Goal: Task Accomplishment & Management: Manage account settings

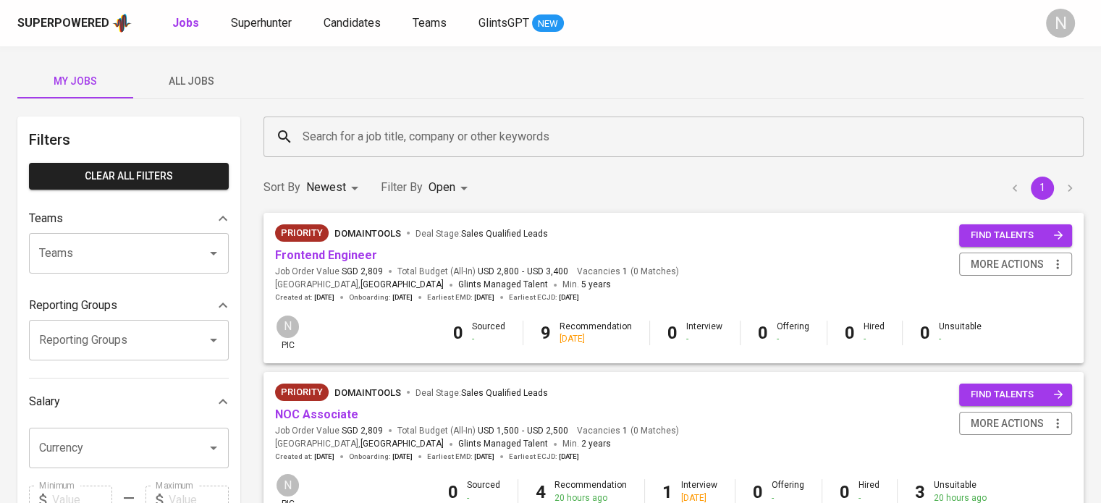
drag, startPoint x: 0, startPoint y: 0, endPoint x: 831, endPoint y: 187, distance: 851.8
click at [831, 187] on div "Sort By Newest NEWEST Filter By Open OPEN 1" at bounding box center [674, 188] width 838 height 44
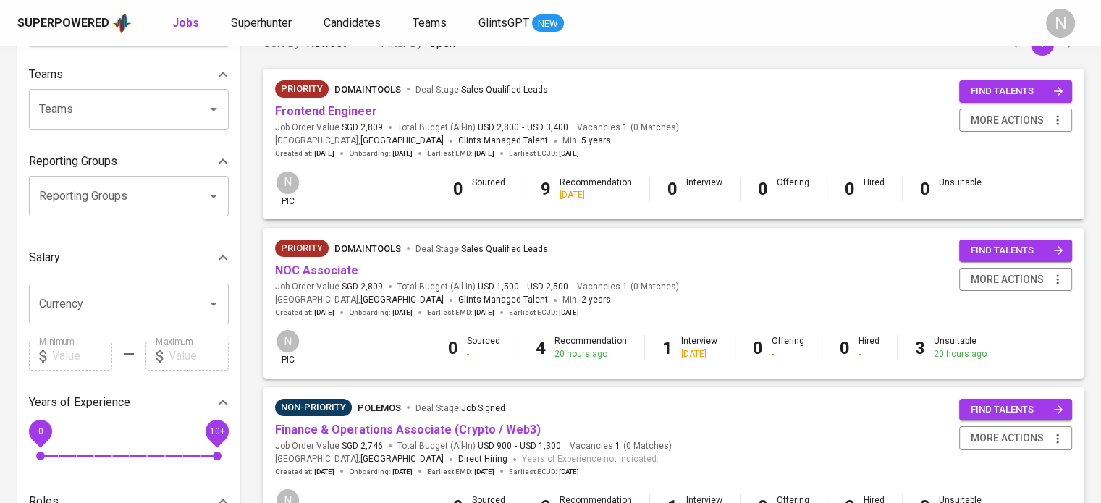
scroll to position [145, 0]
click at [342, 268] on link "NOC Associate" at bounding box center [316, 270] width 83 height 14
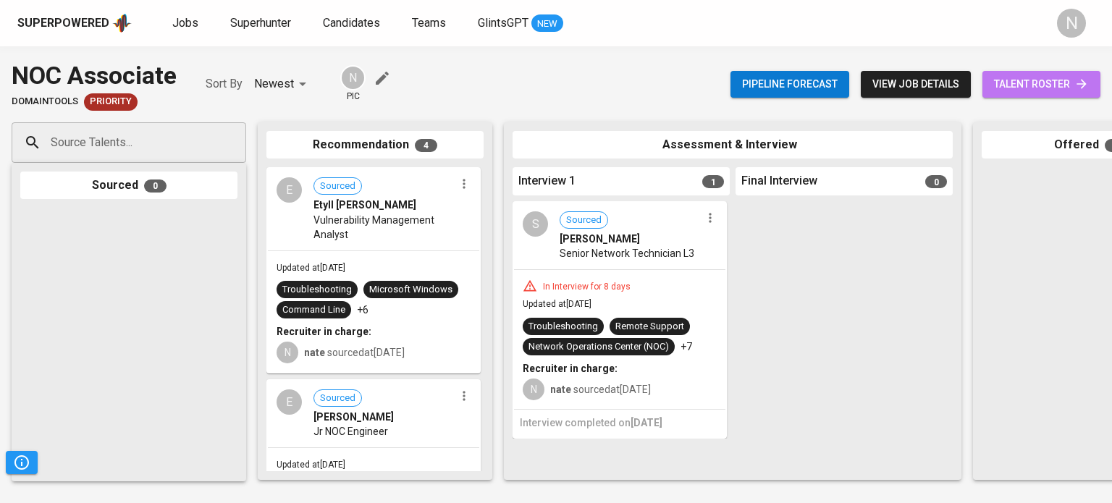
click at [1020, 83] on span "talent roster" at bounding box center [1041, 84] width 95 height 18
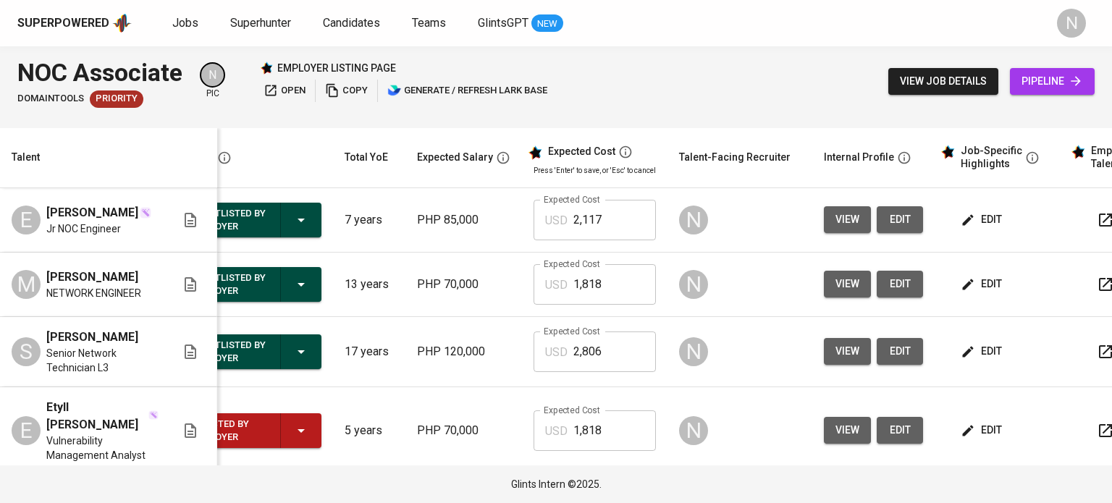
scroll to position [0, 127]
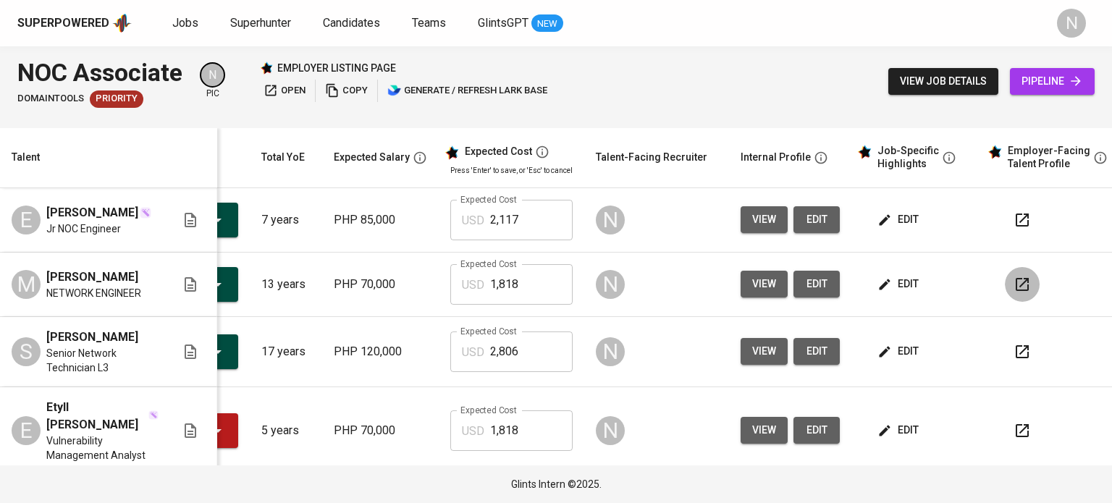
click at [1022, 293] on icon "button" at bounding box center [1022, 284] width 17 height 17
click at [1005, 220] on button "button" at bounding box center [1022, 220] width 35 height 35
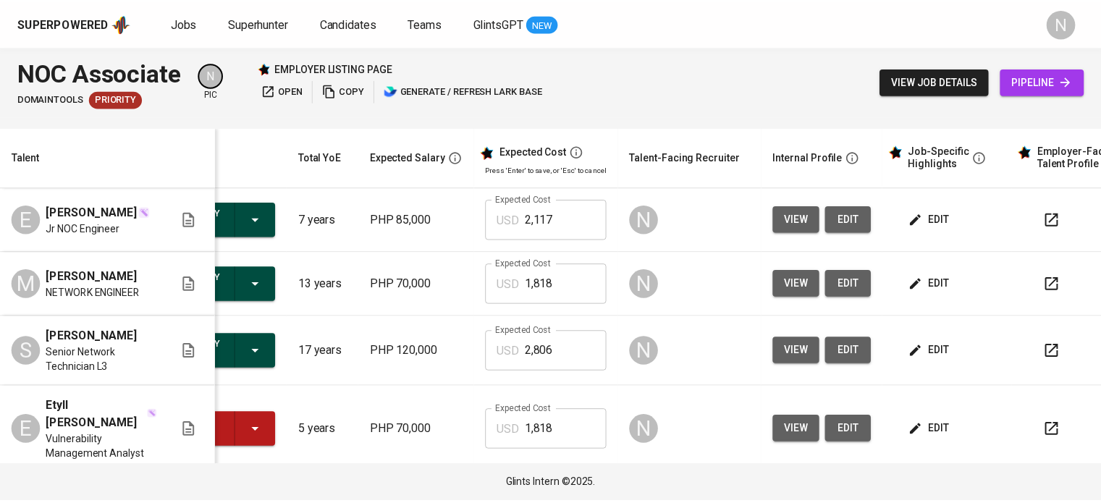
scroll to position [0, 0]
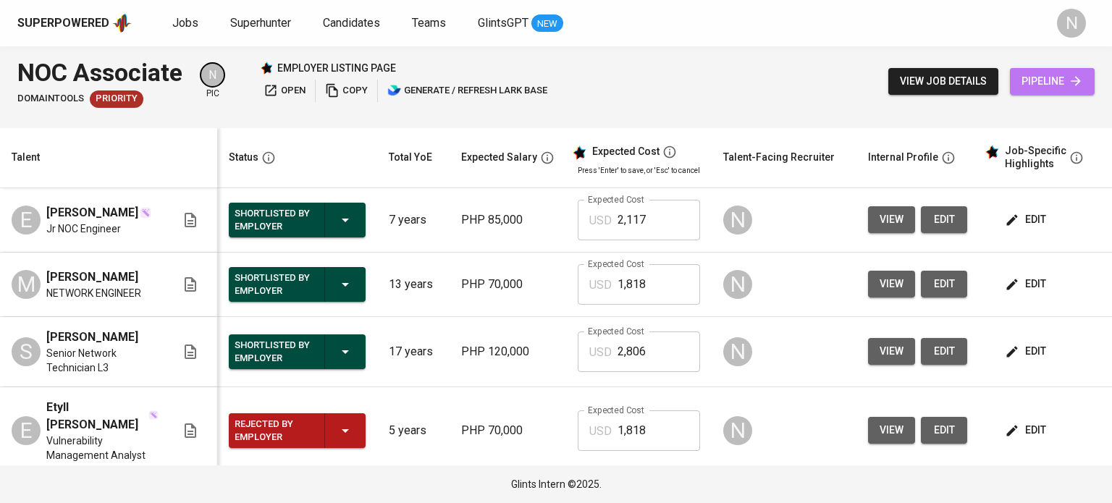
click at [1030, 75] on span "pipeline" at bounding box center [1052, 81] width 62 height 18
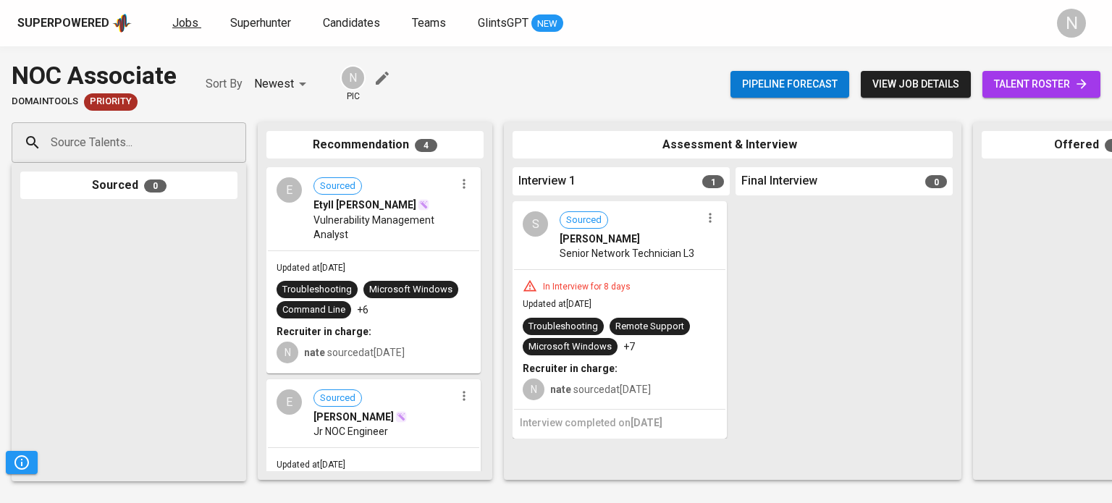
click at [177, 25] on span "Jobs" at bounding box center [185, 23] width 26 height 14
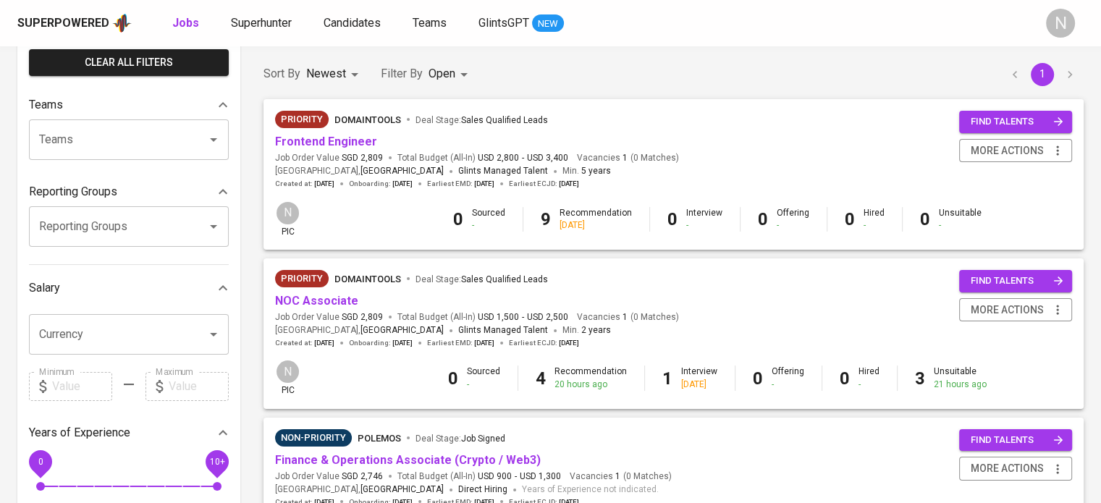
scroll to position [145, 0]
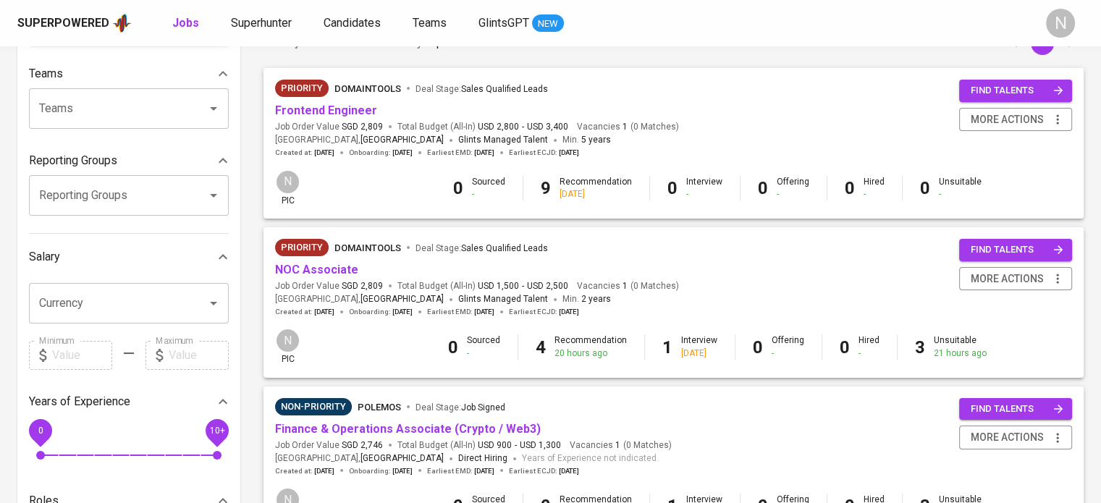
click at [683, 53] on div "Sort By Newest NEWEST Filter By Open OPEN 1" at bounding box center [674, 43] width 838 height 44
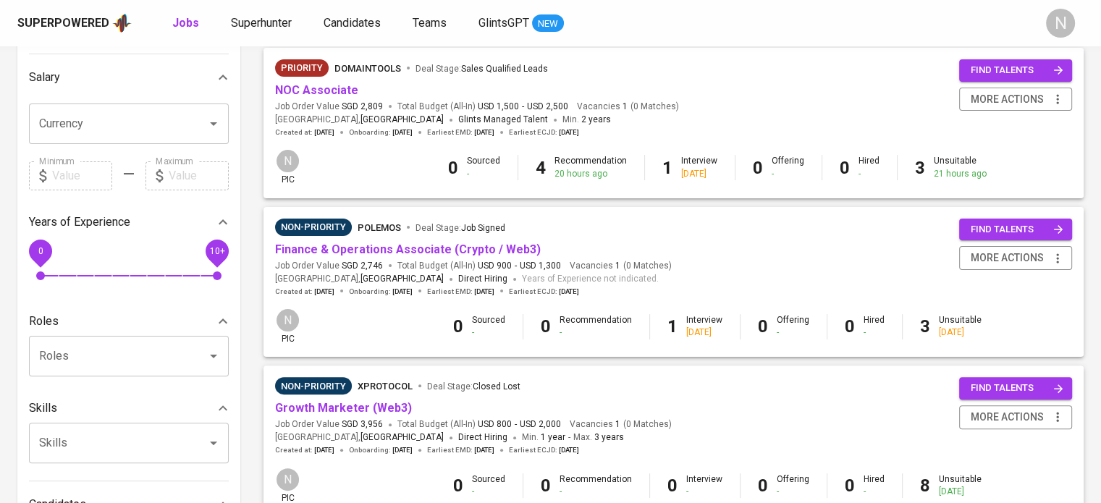
scroll to position [434, 0]
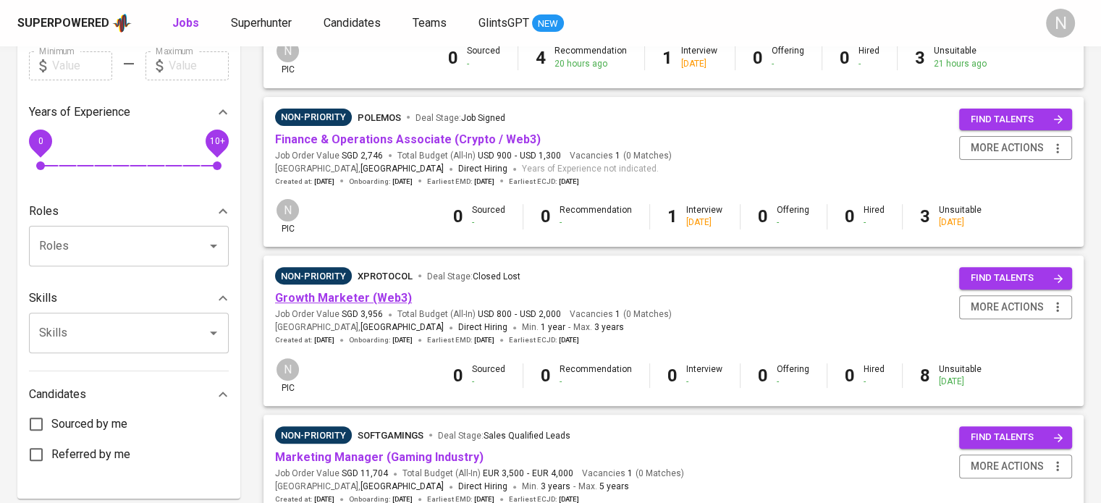
click at [351, 294] on link "Growth Marketer (Web3)" at bounding box center [343, 298] width 137 height 14
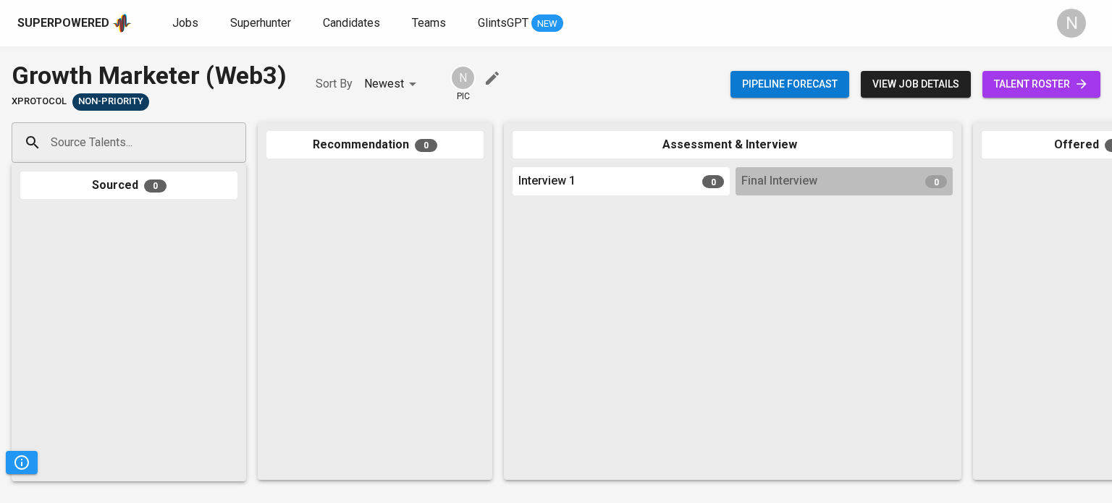
click at [106, 22] on div "Superpowered" at bounding box center [63, 23] width 92 height 17
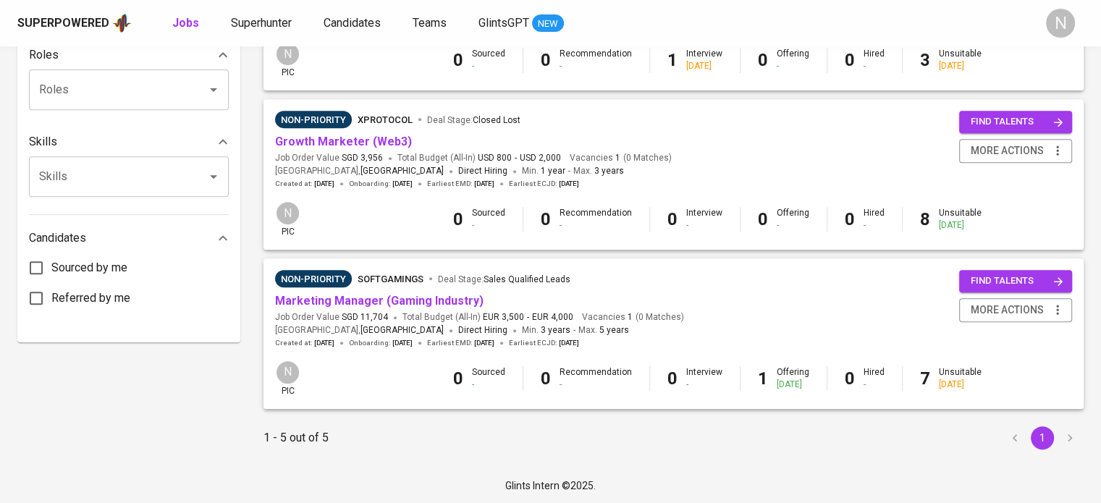
scroll to position [591, 0]
click at [394, 295] on link "Marketing Manager (Gaming Industry)" at bounding box center [379, 300] width 208 height 14
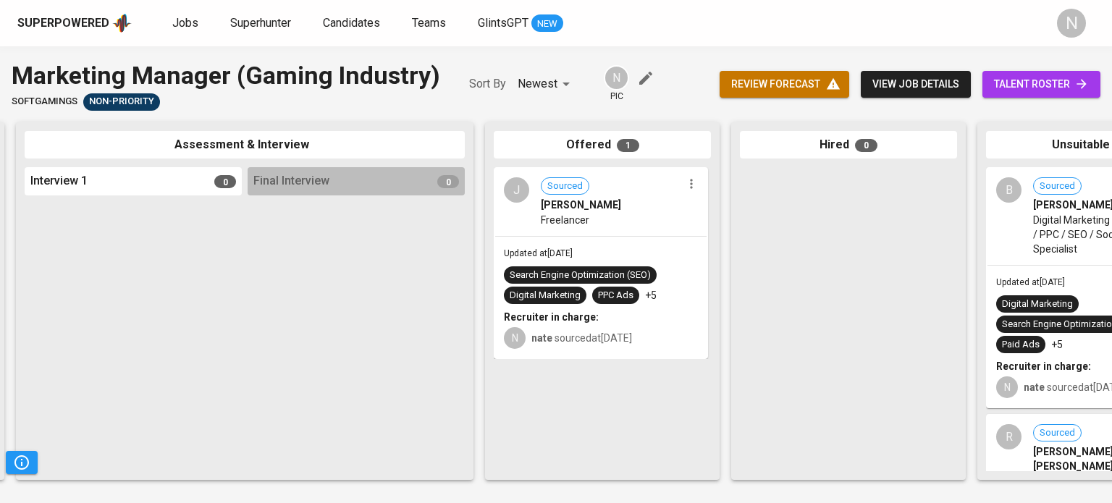
scroll to position [0, 611]
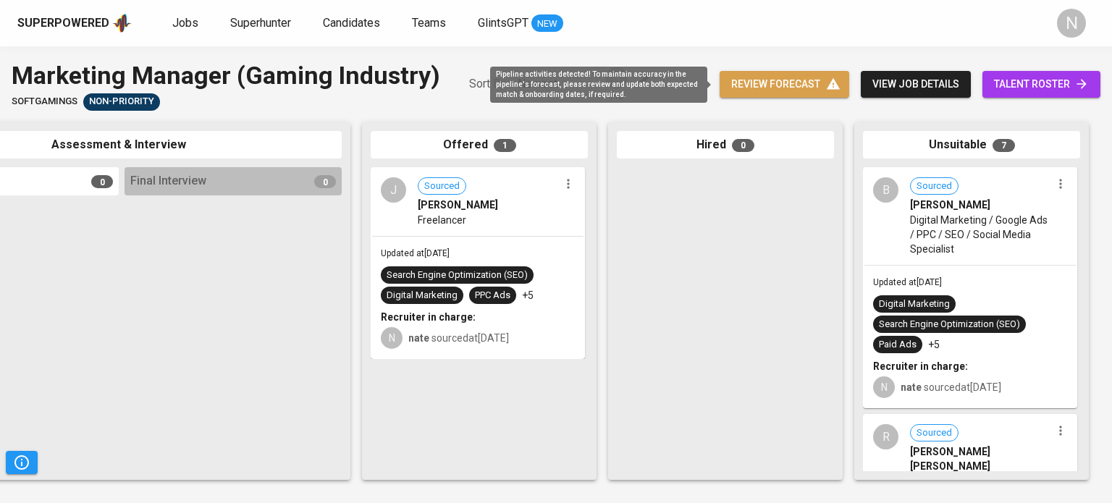
click at [791, 90] on span "review forecast" at bounding box center [784, 84] width 106 height 18
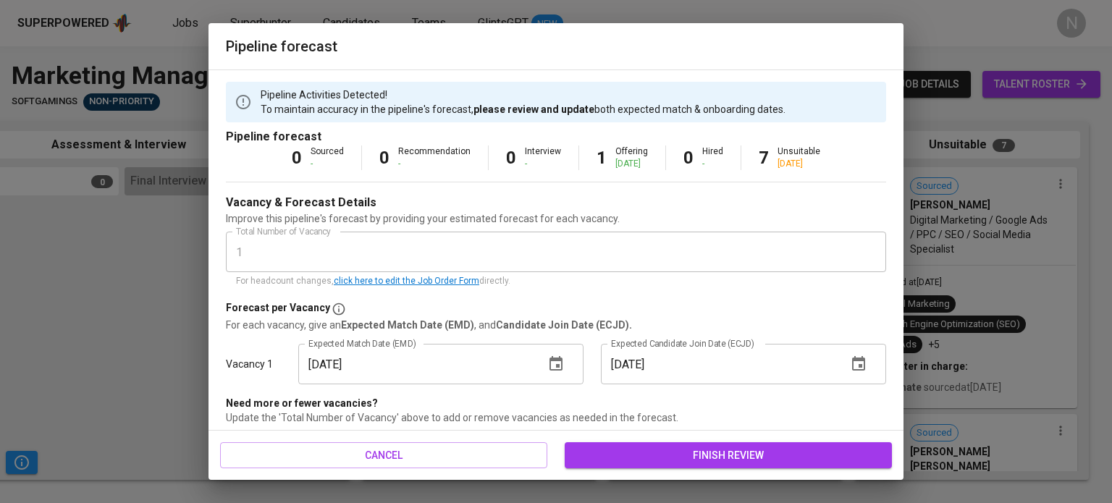
scroll to position [7, 0]
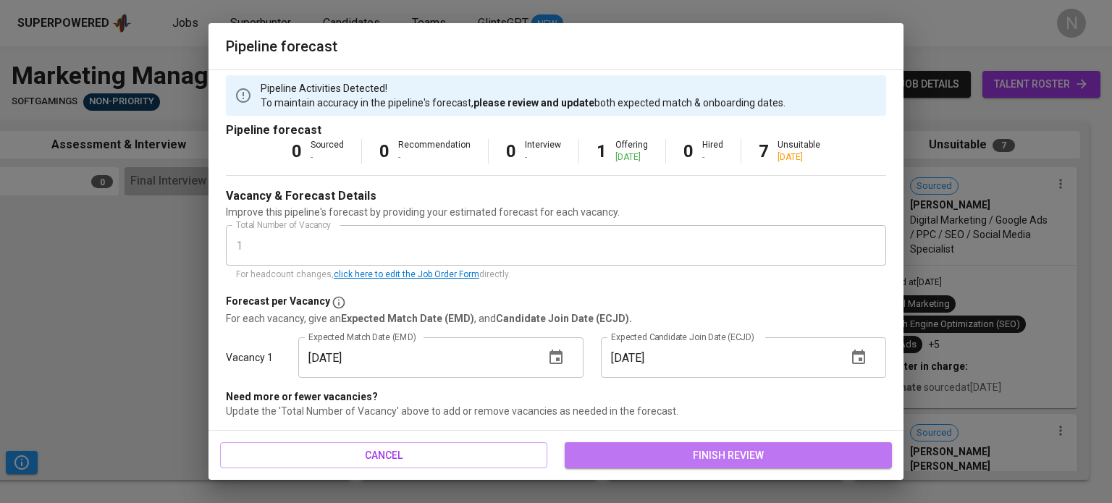
click at [737, 456] on span "finish review" at bounding box center [728, 456] width 304 height 18
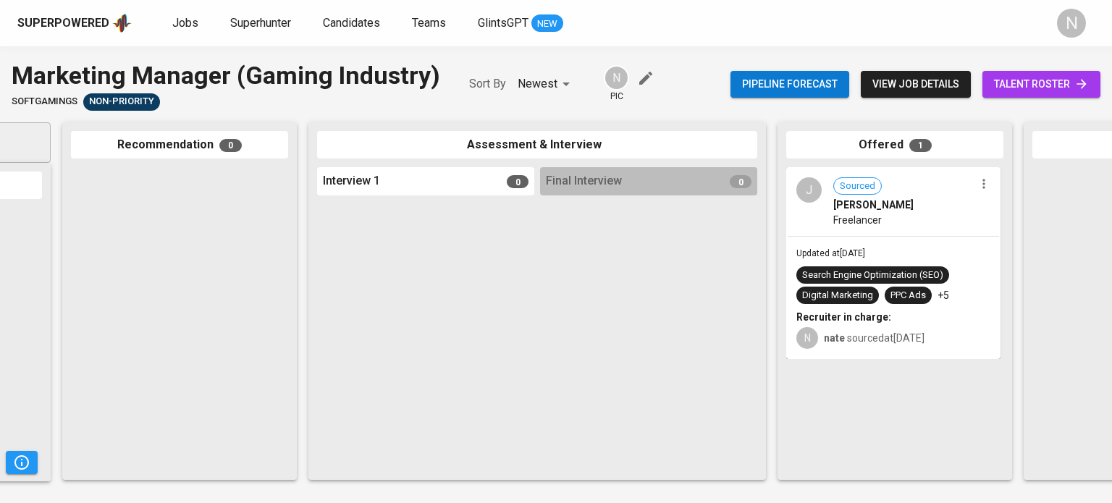
scroll to position [0, 0]
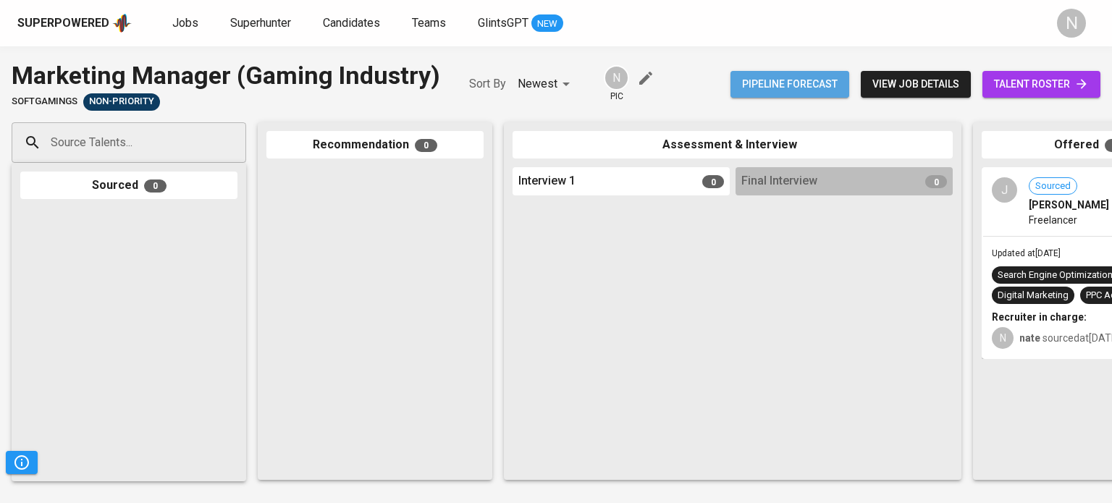
click at [776, 88] on span "Pipeline forecast" at bounding box center [790, 84] width 96 height 18
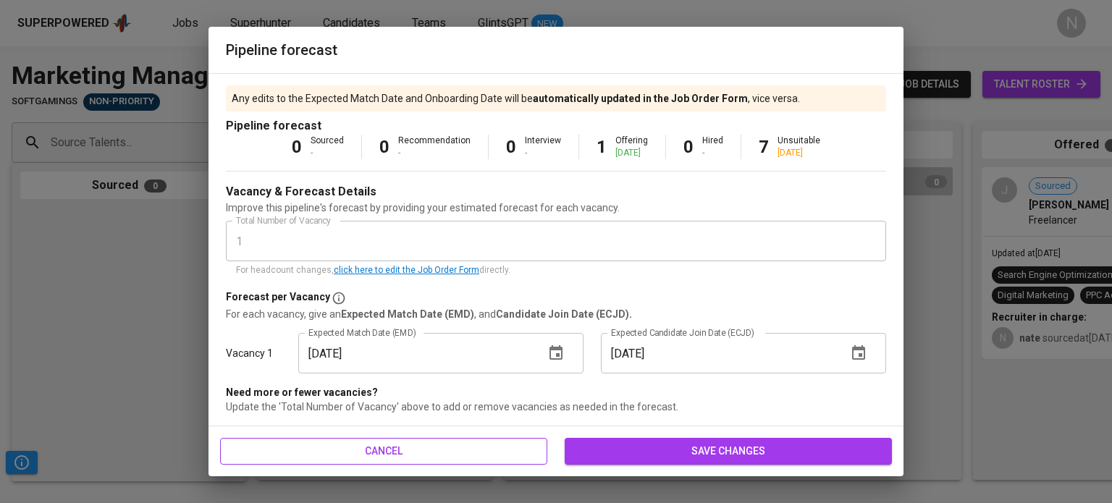
click at [505, 444] on span "cancel" at bounding box center [384, 451] width 304 height 18
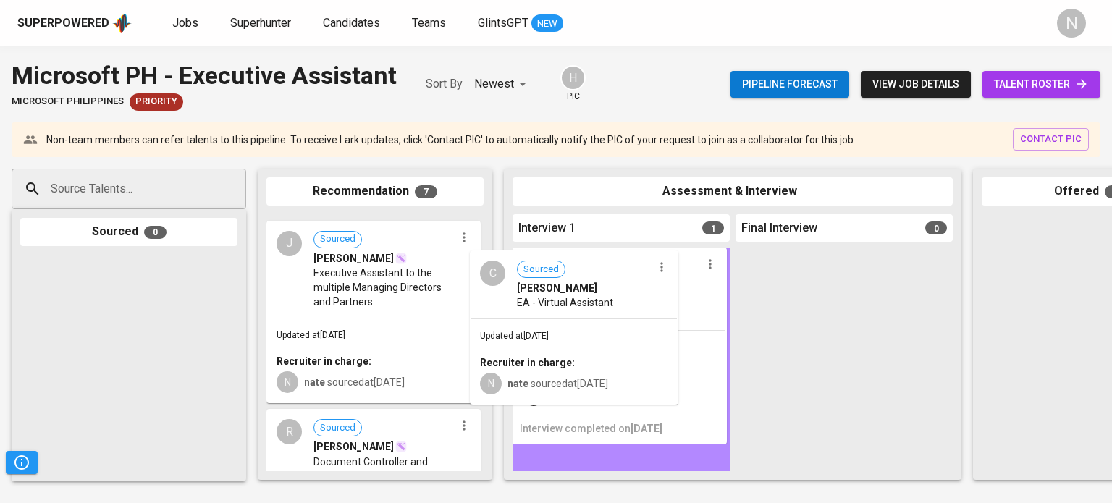
drag, startPoint x: 382, startPoint y: 277, endPoint x: 591, endPoint y: 315, distance: 212.6
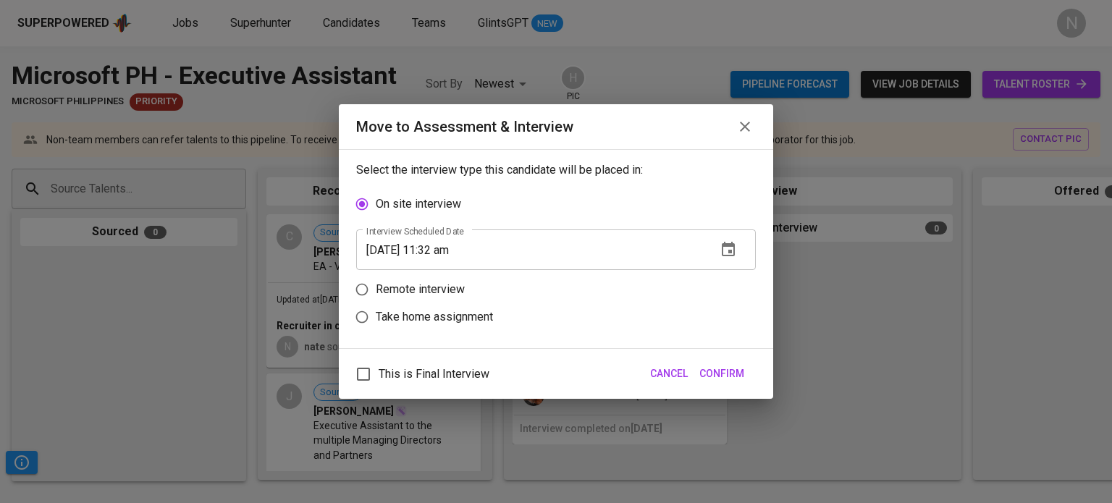
click at [431, 294] on p "Remote interview" at bounding box center [420, 289] width 89 height 17
click at [376, 294] on input "Remote interview" at bounding box center [362, 290] width 28 height 28
radio input "true"
click at [722, 283] on icon "button" at bounding box center [728, 276] width 13 height 14
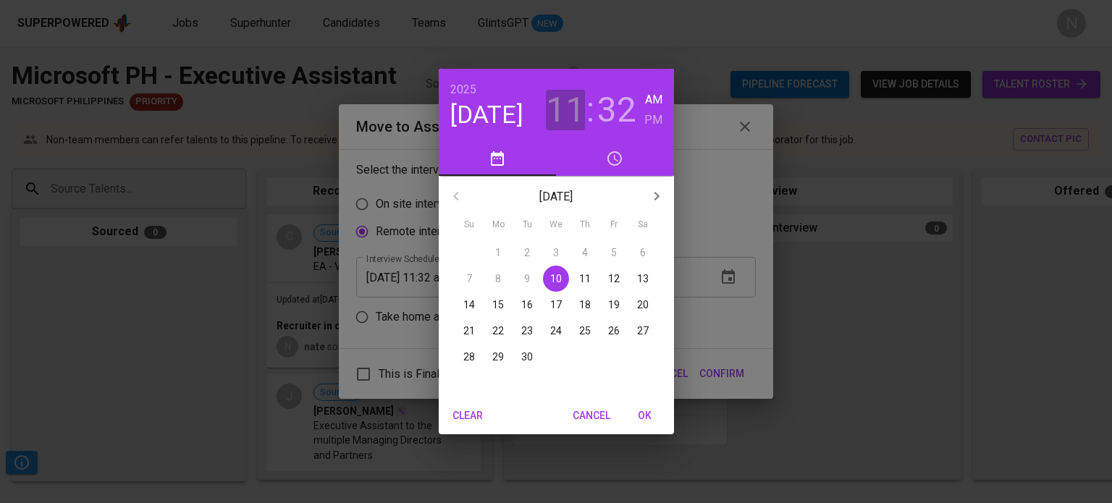
click at [573, 117] on h3 "11" at bounding box center [565, 110] width 39 height 41
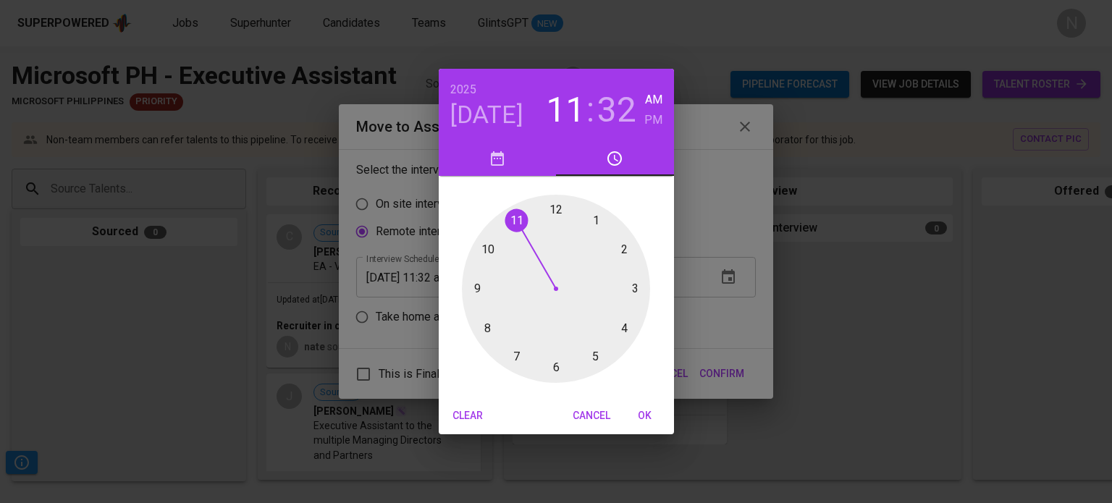
click at [595, 219] on div at bounding box center [556, 289] width 188 height 188
click at [653, 120] on h6 "PM" at bounding box center [653, 120] width 18 height 20
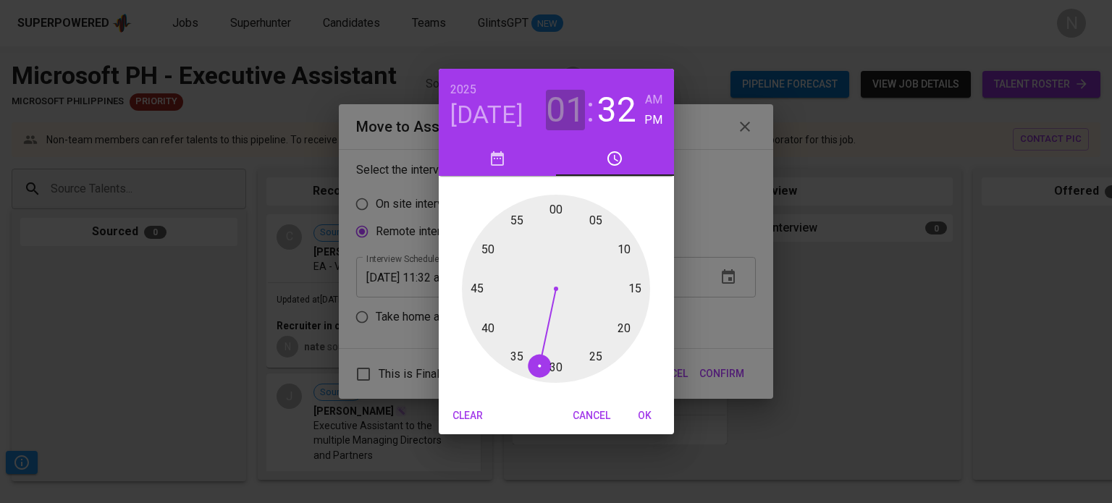
click at [558, 115] on h3 "01" at bounding box center [565, 110] width 39 height 41
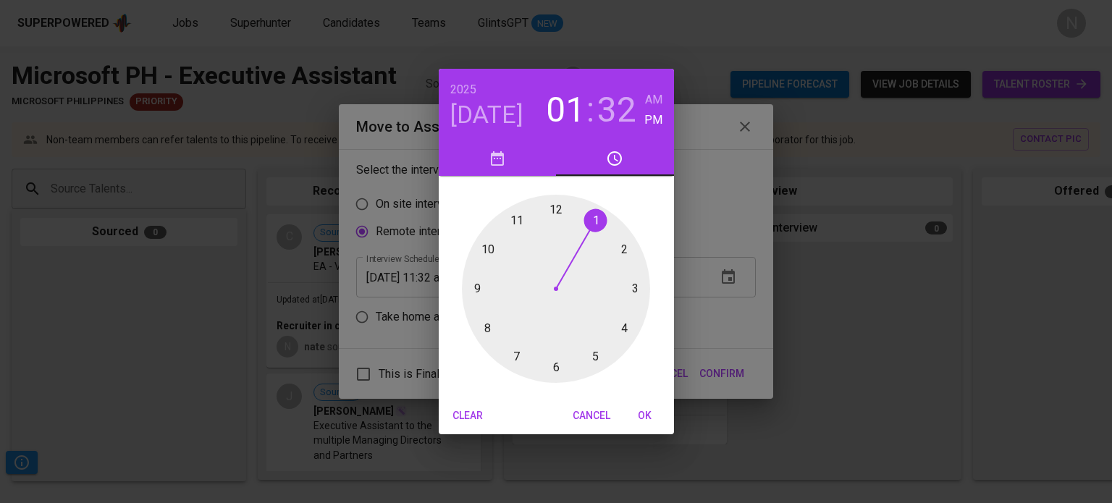
click at [626, 248] on div at bounding box center [556, 289] width 188 height 188
click at [556, 369] on div at bounding box center [556, 289] width 188 height 188
type input "09/10/2025 02:30 pm"
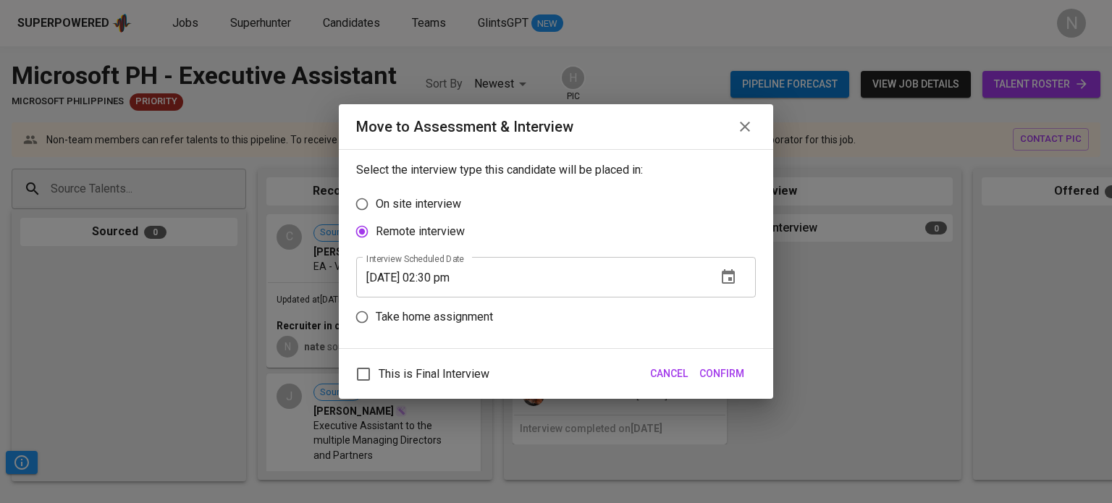
click at [730, 376] on span "Confirm" at bounding box center [721, 374] width 45 height 18
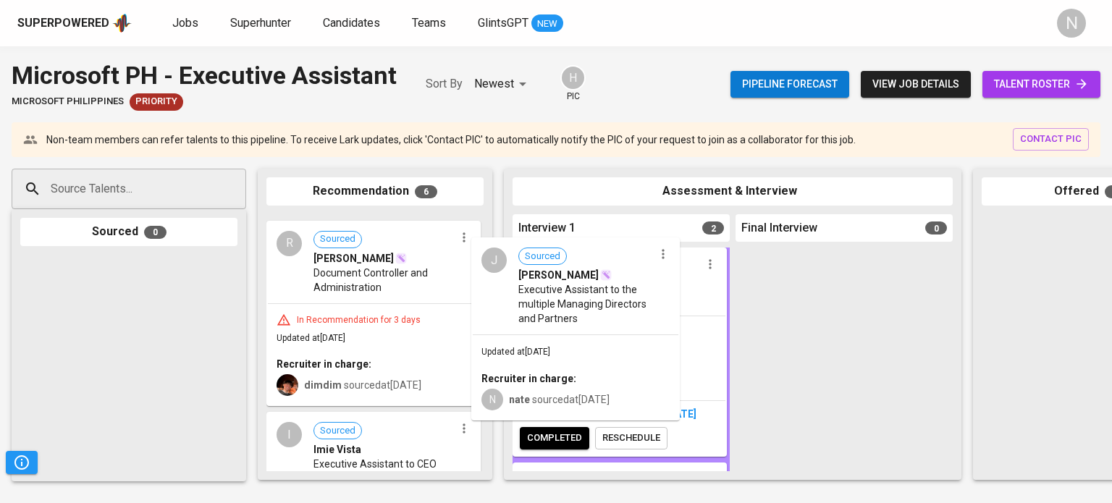
drag, startPoint x: 379, startPoint y: 315, endPoint x: 587, endPoint y: 338, distance: 209.8
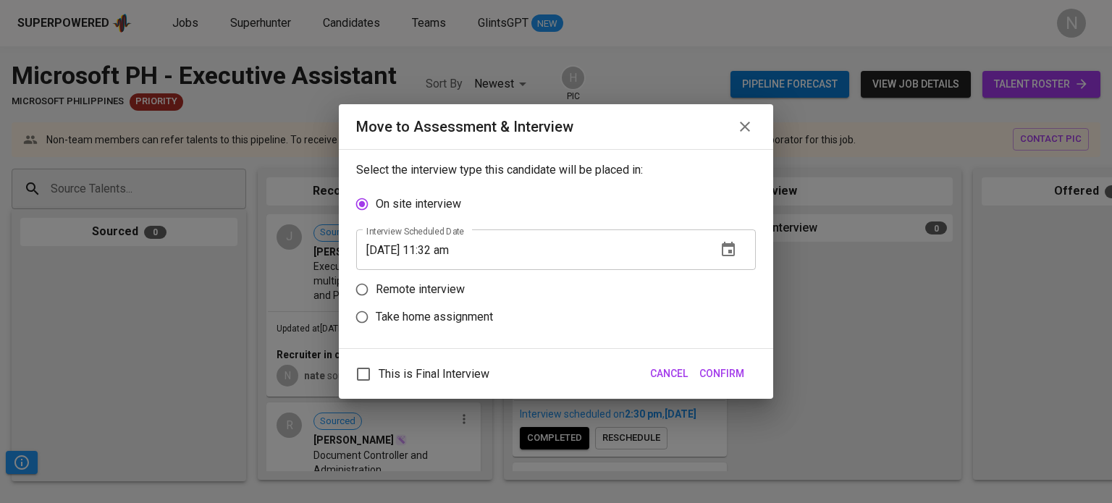
click at [427, 282] on p "Remote interview" at bounding box center [420, 289] width 89 height 17
click at [376, 282] on input "Remote interview" at bounding box center [362, 290] width 28 height 28
radio input "true"
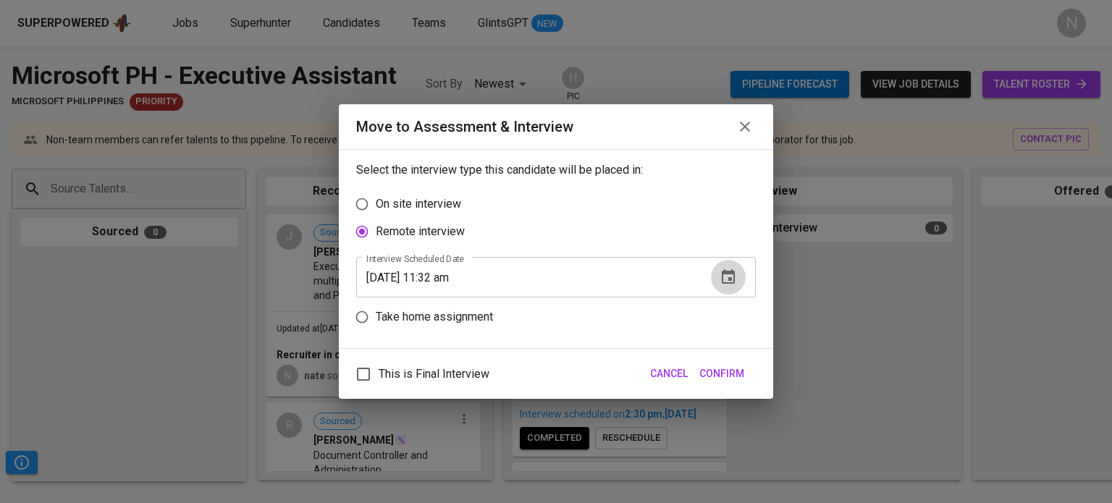
click at [728, 283] on icon "button" at bounding box center [728, 276] width 13 height 14
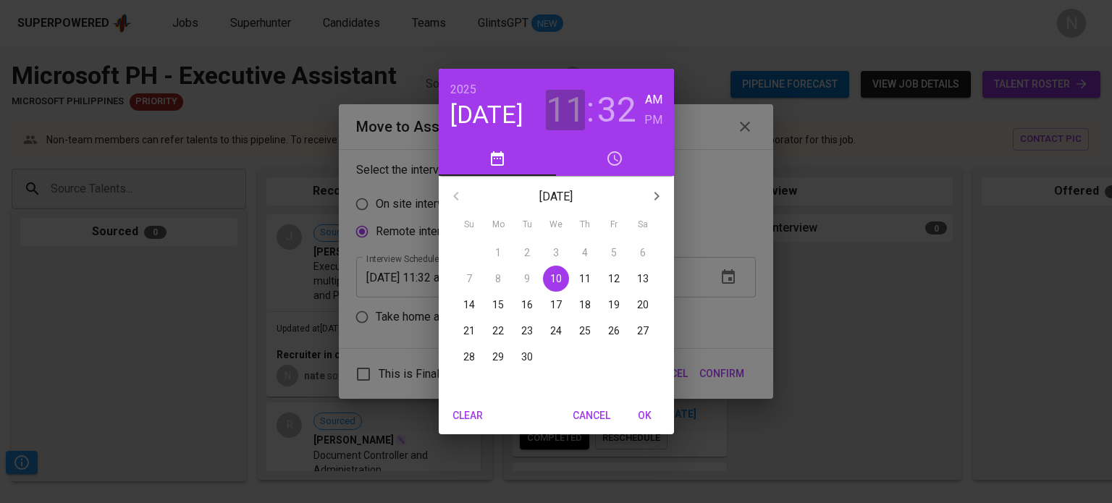
click at [567, 106] on h3 "11" at bounding box center [565, 110] width 39 height 41
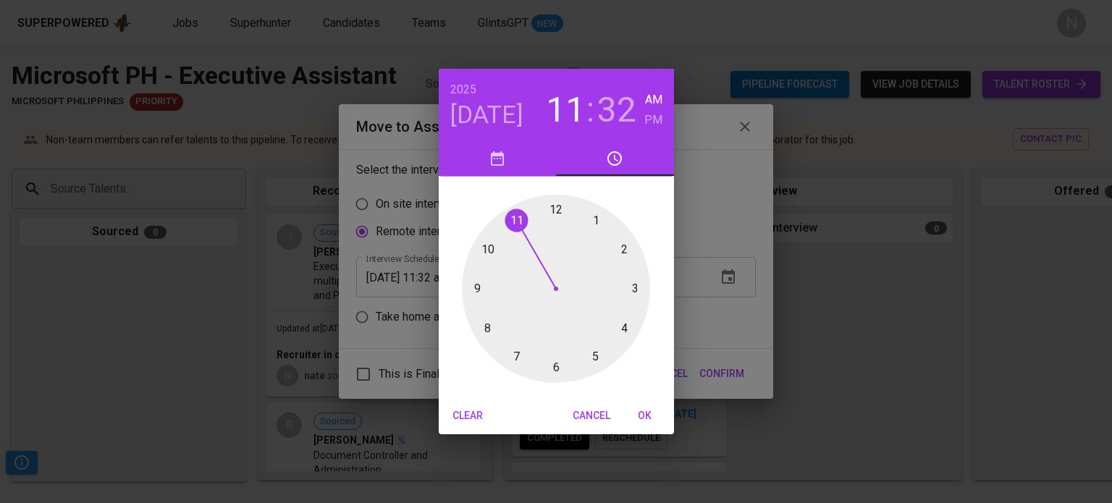
click at [623, 254] on div at bounding box center [556, 289] width 188 height 188
click at [652, 118] on h6 "PM" at bounding box center [653, 120] width 18 height 20
click at [559, 208] on div at bounding box center [556, 289] width 188 height 188
type input "09/10/2025 02:00 pm"
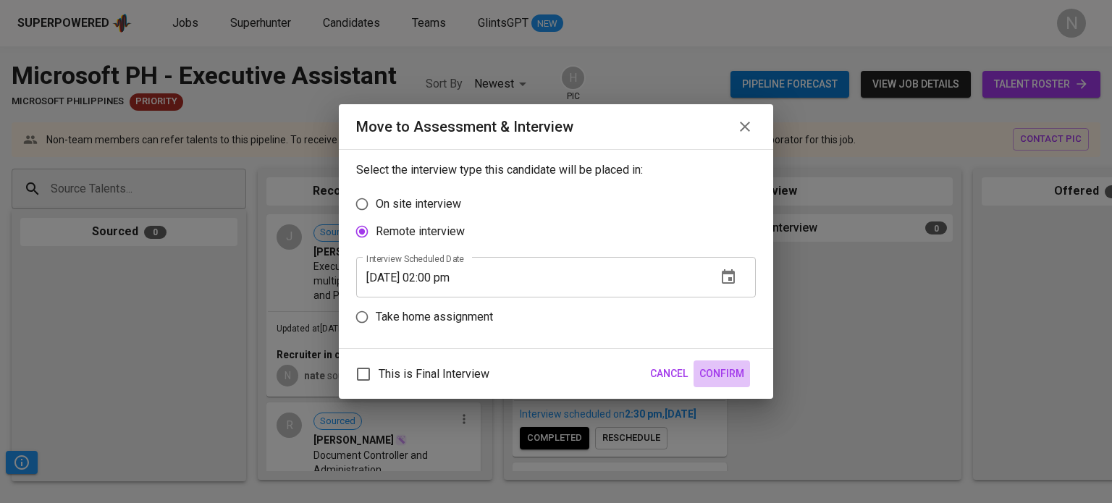
click at [726, 374] on span "Confirm" at bounding box center [721, 374] width 45 height 18
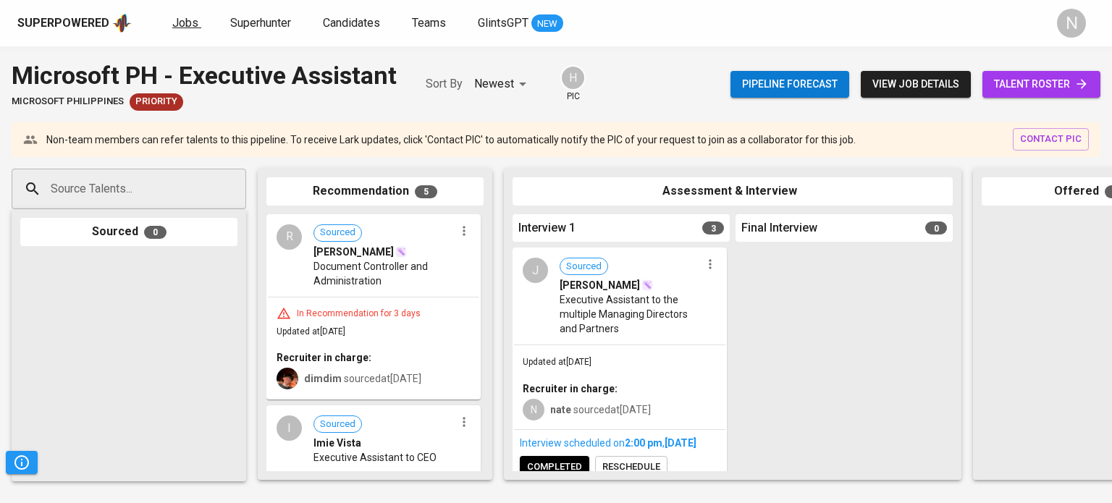
click at [190, 28] on span "Jobs" at bounding box center [185, 23] width 26 height 14
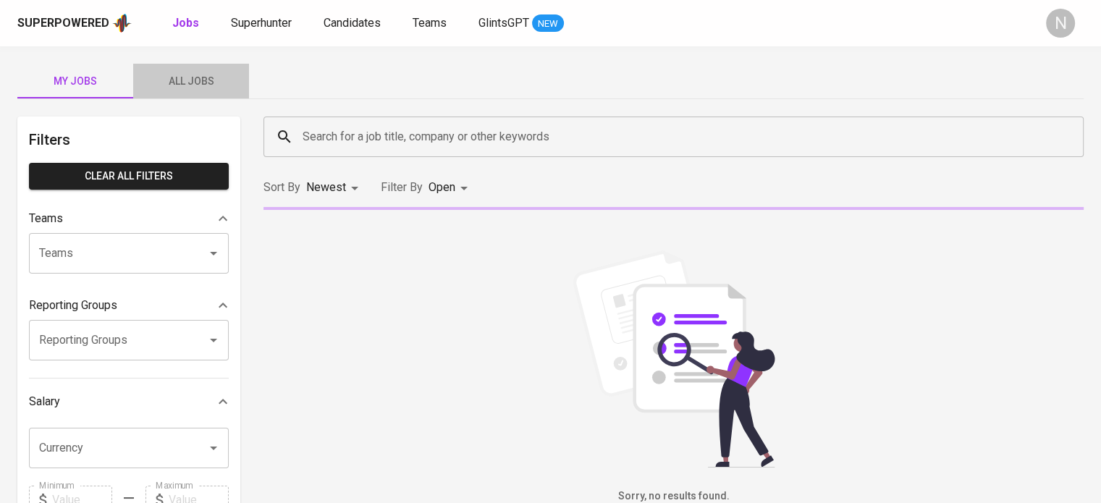
click at [221, 85] on span "All Jobs" at bounding box center [191, 81] width 98 height 18
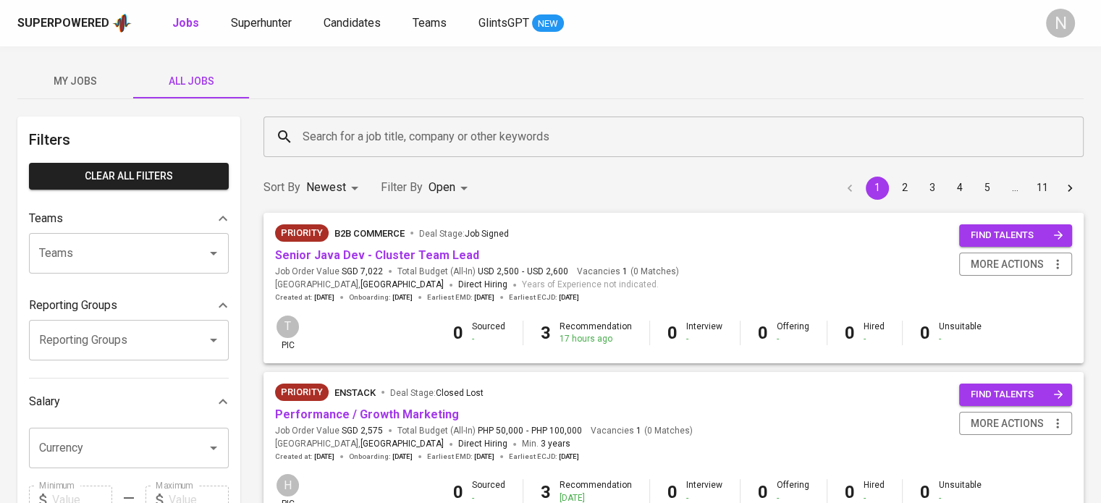
click at [455, 143] on input "Search for a job title, company or other keywords" at bounding box center [677, 137] width 757 height 28
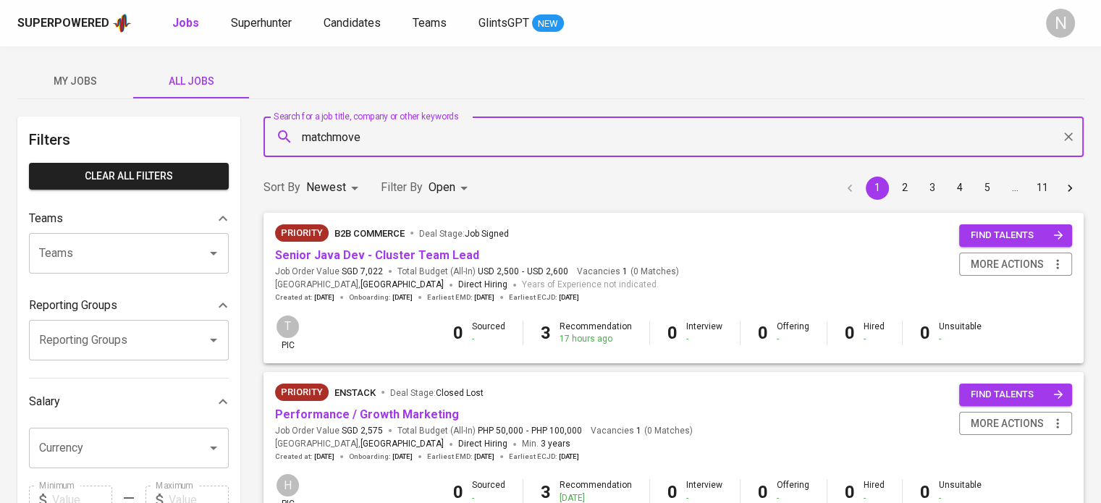
type input "matchmove"
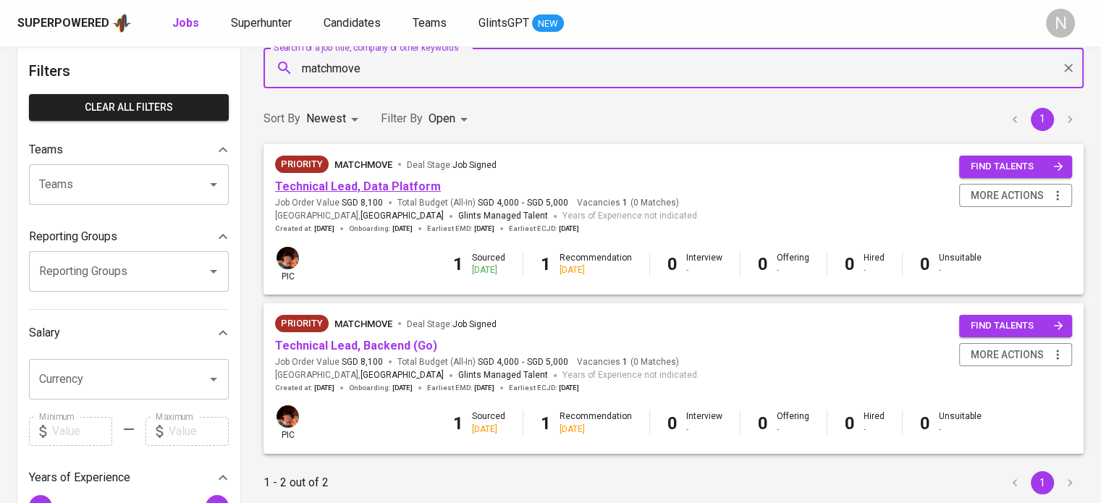
scroll to position [72, 0]
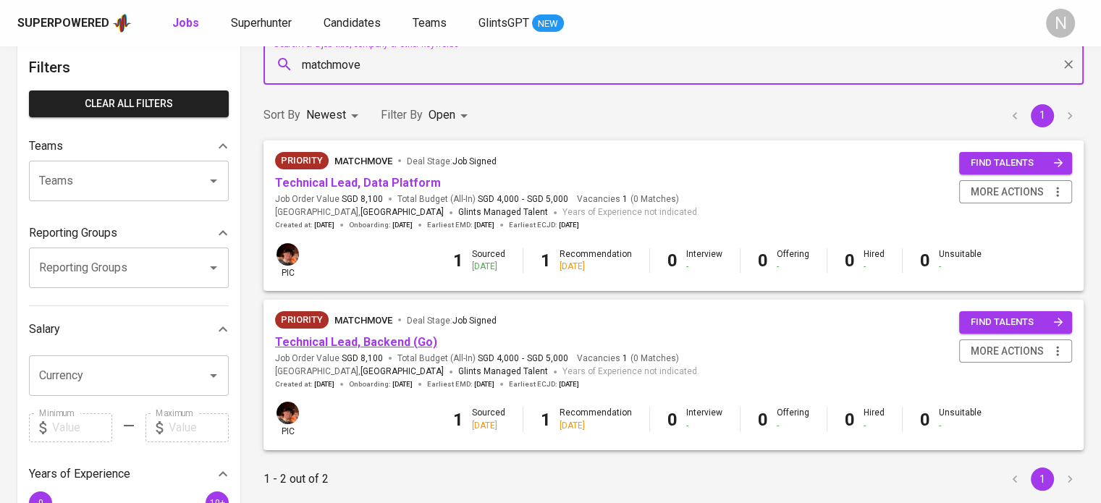
click at [368, 340] on link "Technical Lead, Backend (Go)" at bounding box center [356, 342] width 162 height 14
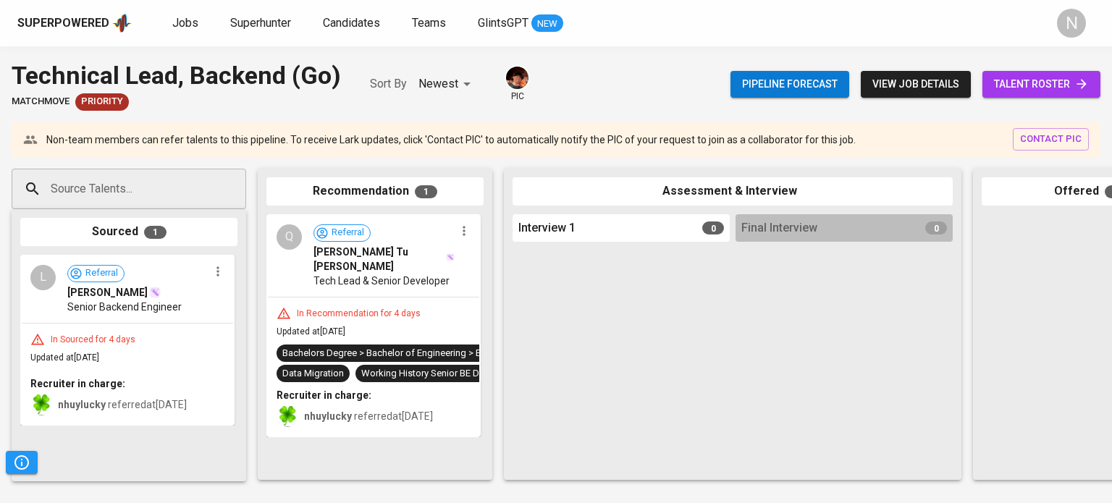
click at [1022, 82] on span "talent roster" at bounding box center [1041, 84] width 95 height 18
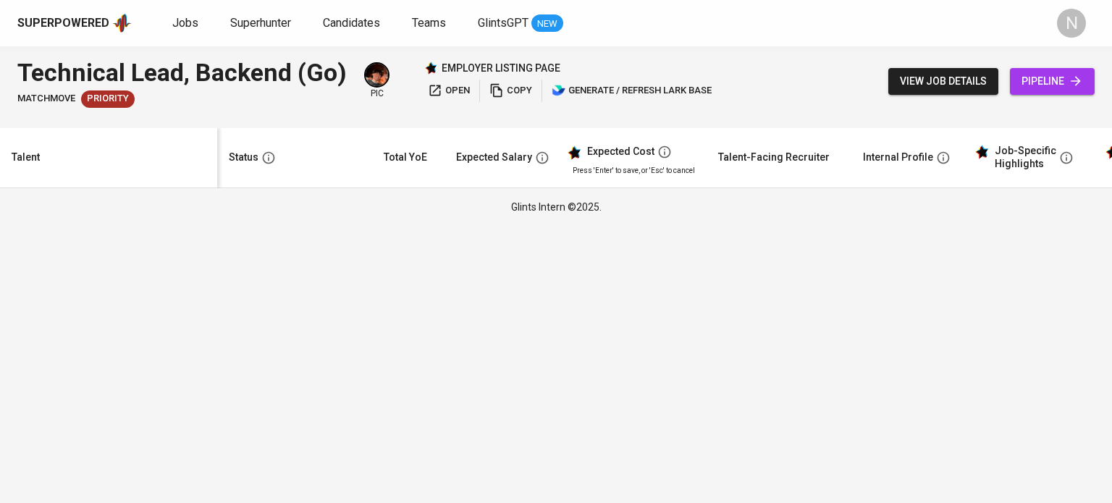
click at [1032, 80] on span "pipeline" at bounding box center [1052, 81] width 62 height 18
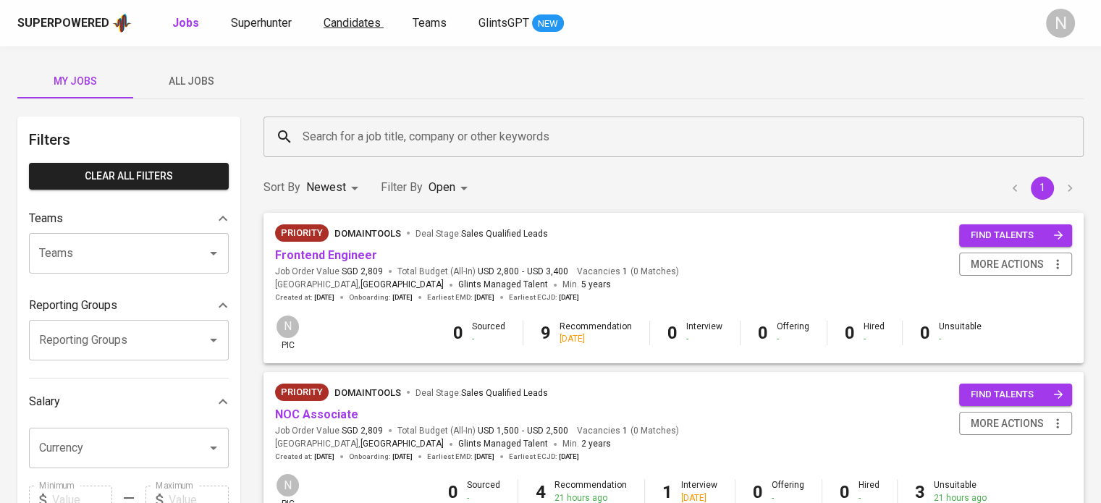
click at [368, 20] on span "Candidates" at bounding box center [352, 23] width 57 height 14
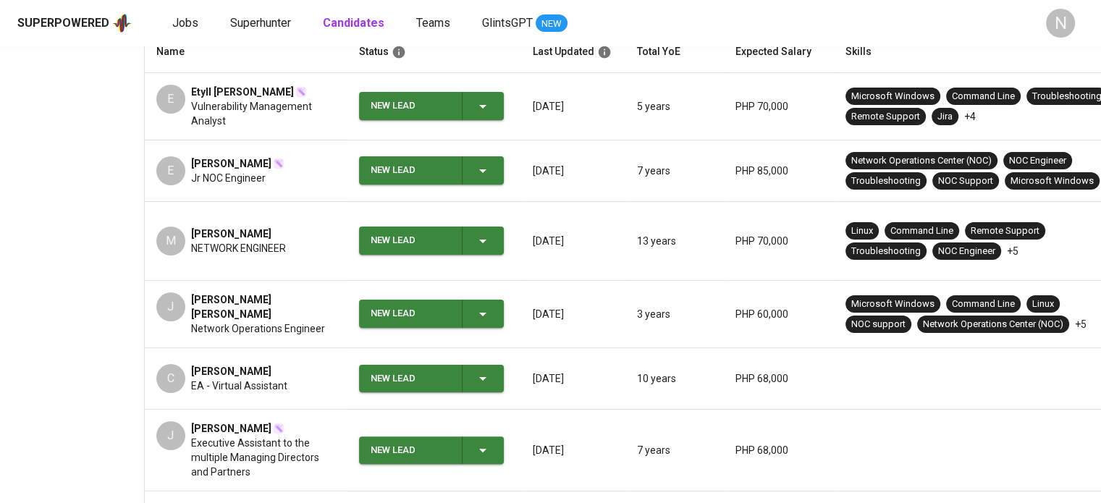
scroll to position [290, 0]
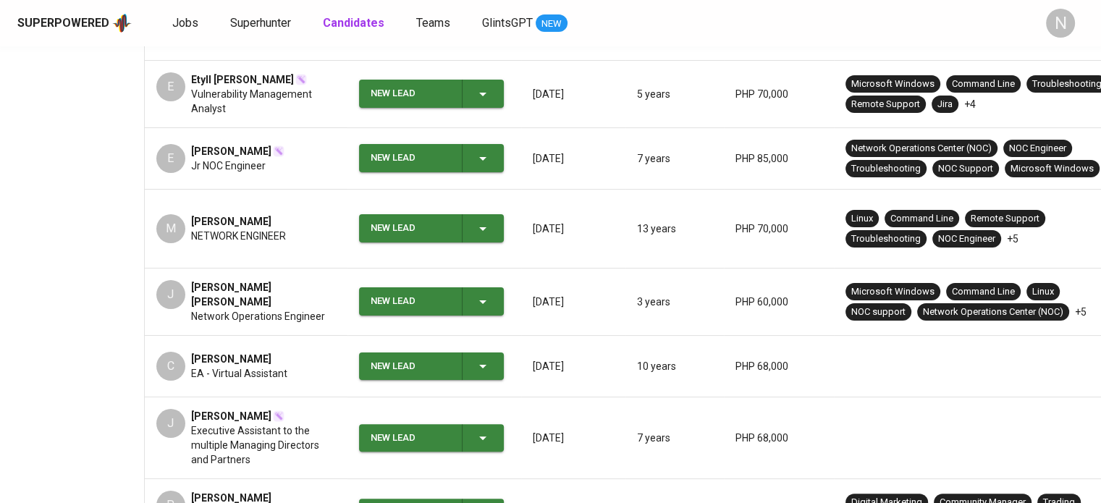
click at [246, 366] on span "EA - Virtual Assistant" at bounding box center [239, 373] width 96 height 14
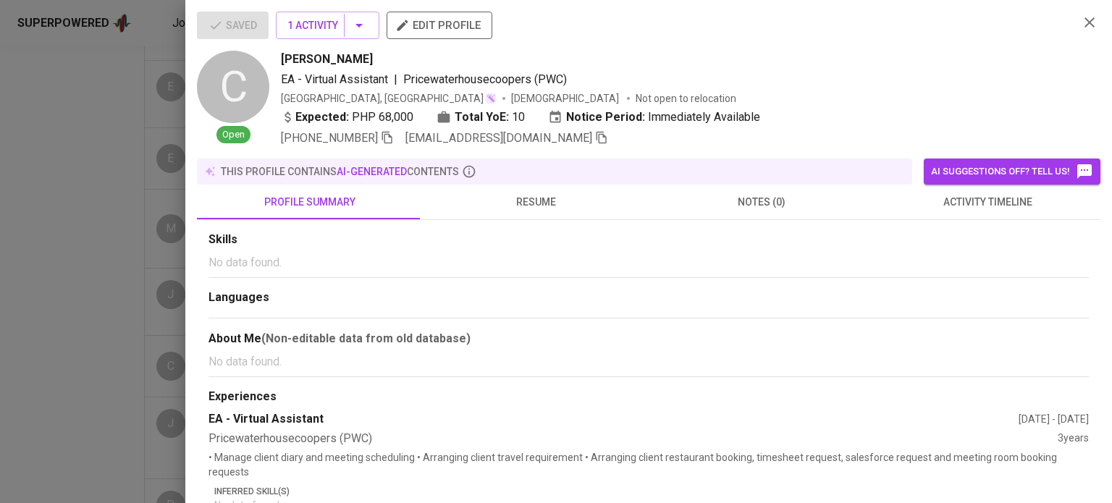
click at [64, 265] on div at bounding box center [556, 251] width 1112 height 503
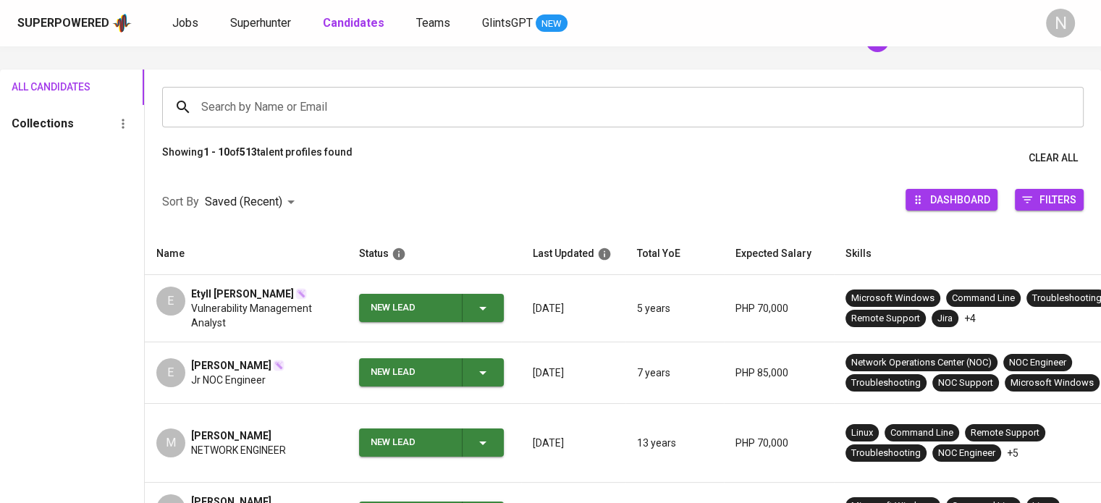
scroll to position [72, 0]
